Goal: Find specific page/section: Find specific page/section

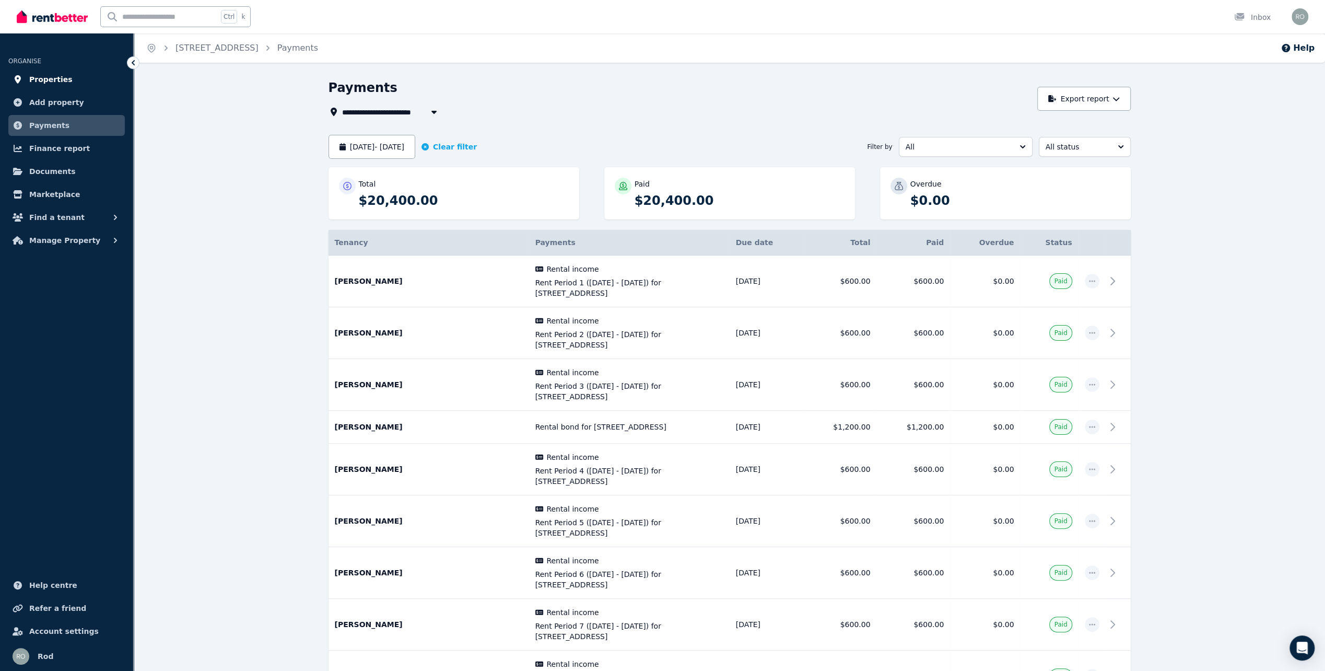
click at [46, 74] on span "Properties" at bounding box center [50, 79] width 43 height 13
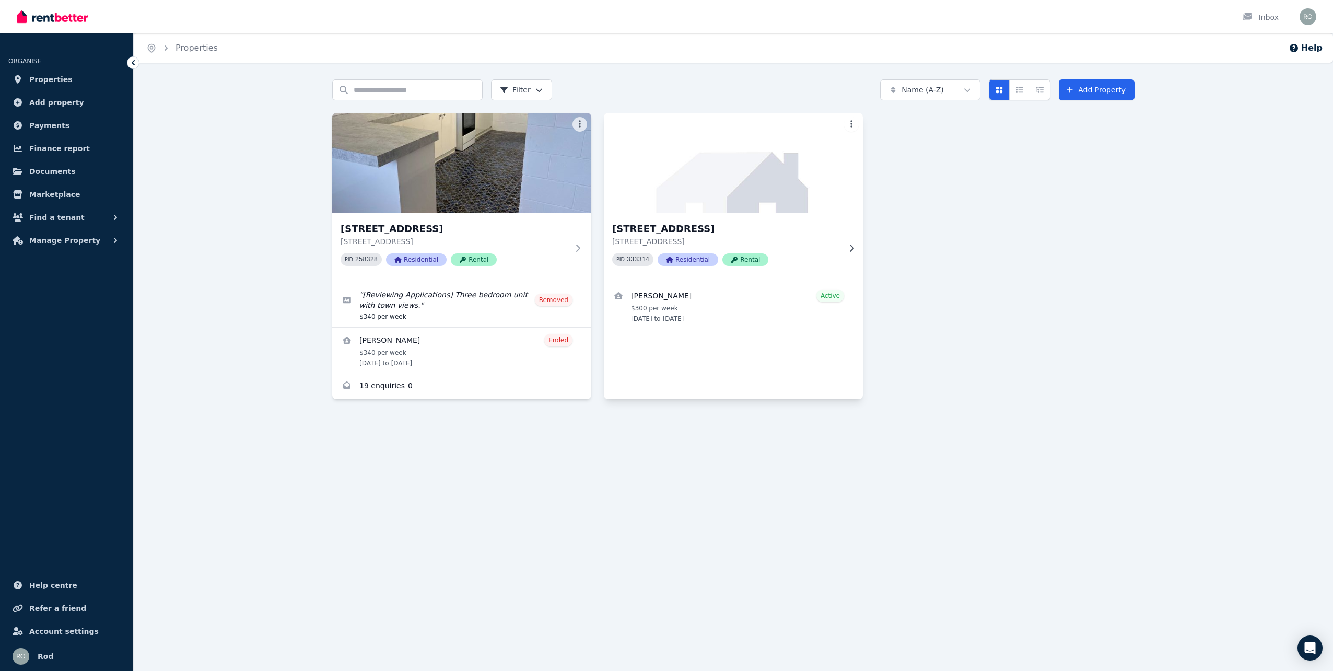
click at [678, 227] on h3 "[STREET_ADDRESS]" at bounding box center [726, 228] width 228 height 15
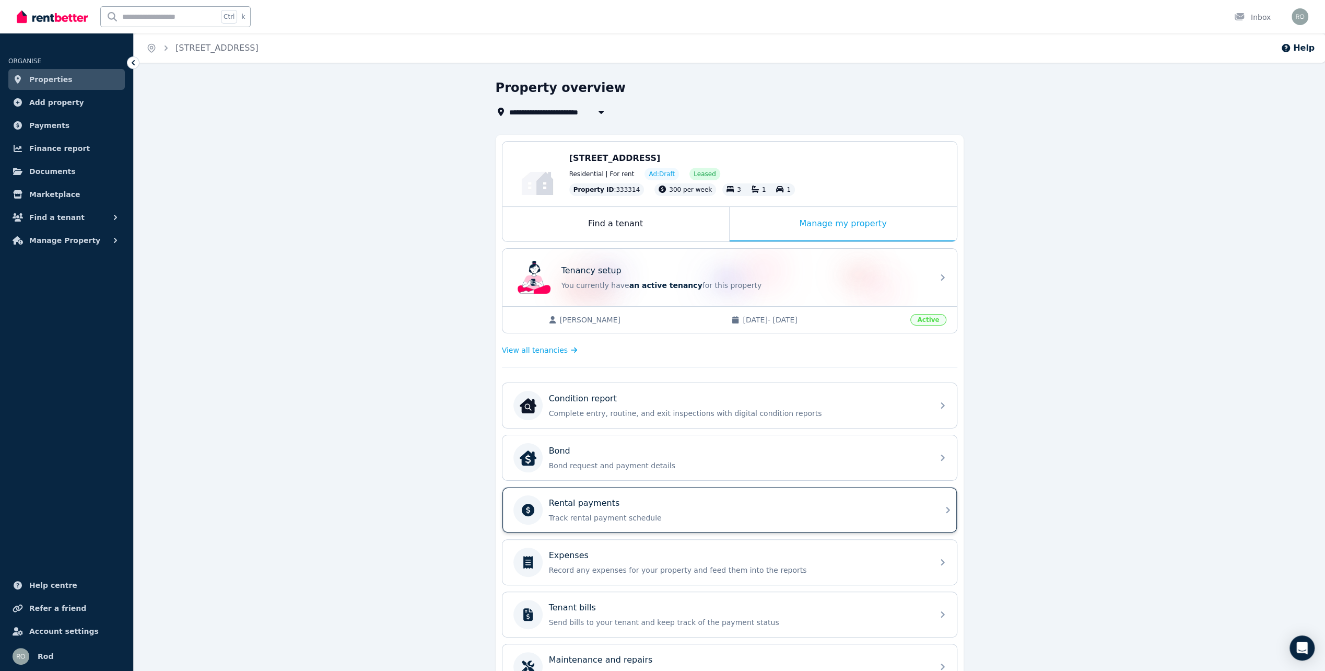
click at [679, 501] on div "Rental payments" at bounding box center [738, 503] width 378 height 13
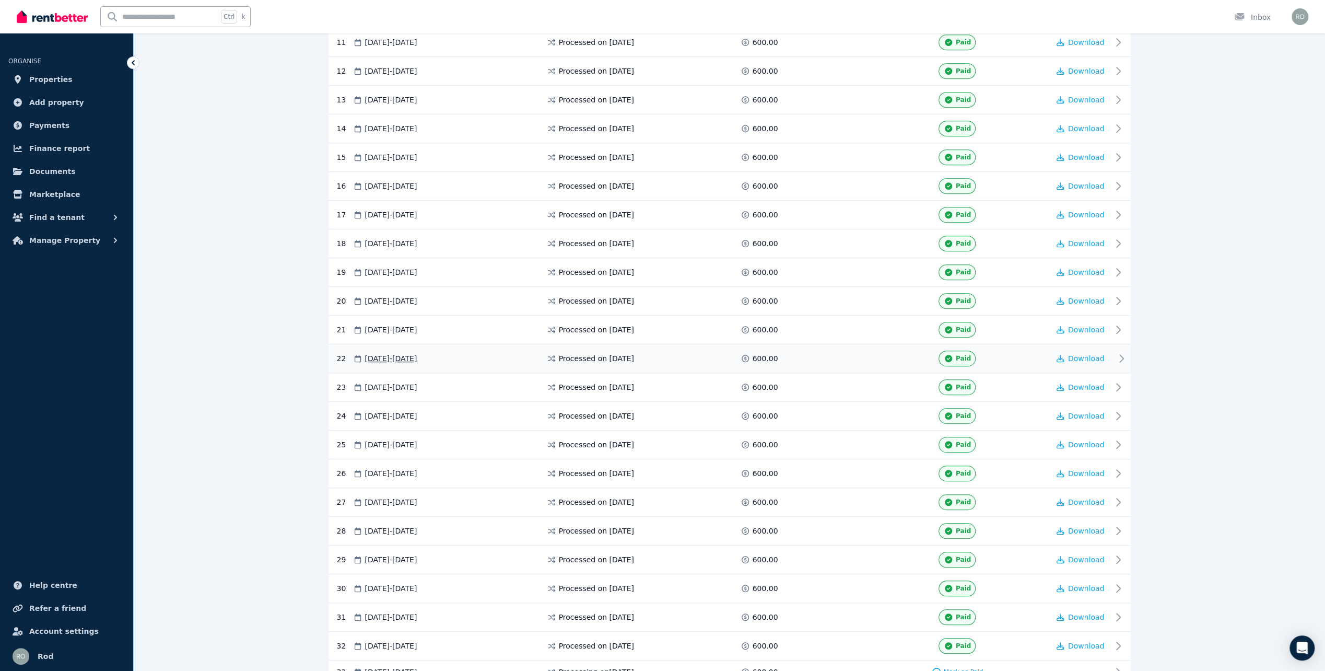
scroll to position [707, 0]
